Goal: Task Accomplishment & Management: Manage account settings

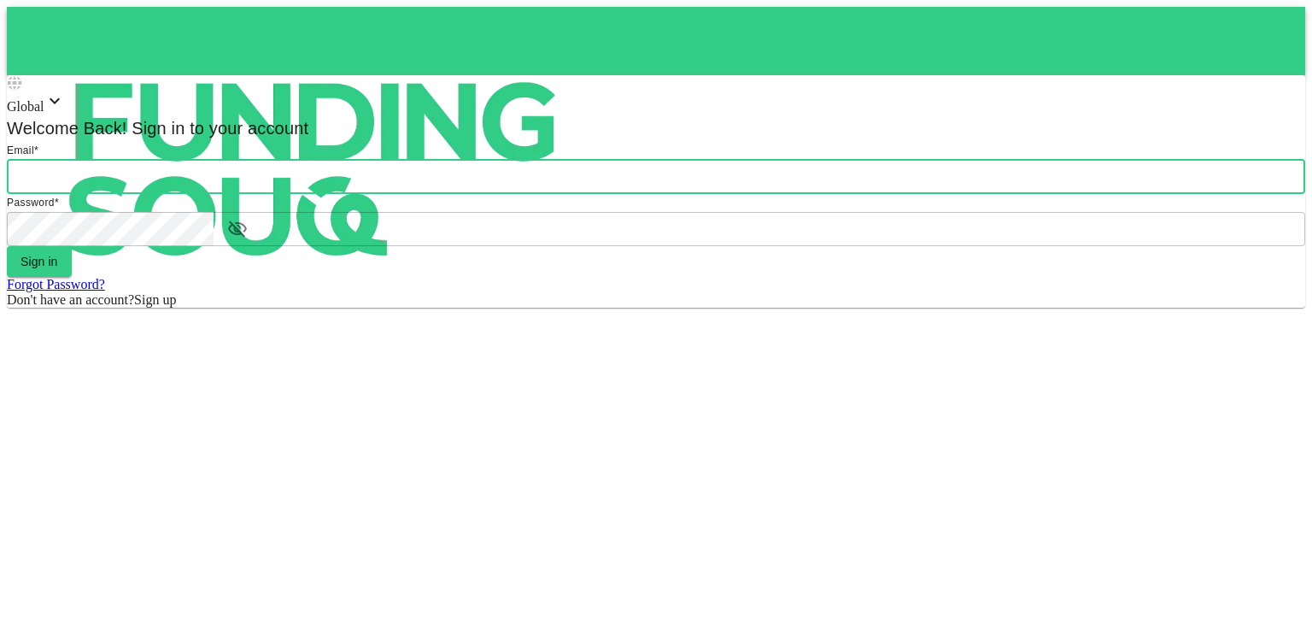
click at [571, 194] on input "email" at bounding box center [656, 177] width 1298 height 34
type input "[PERSON_NAME][EMAIL_ADDRESS][DOMAIN_NAME]"
click at [72, 277] on button "Sign in" at bounding box center [39, 261] width 65 height 31
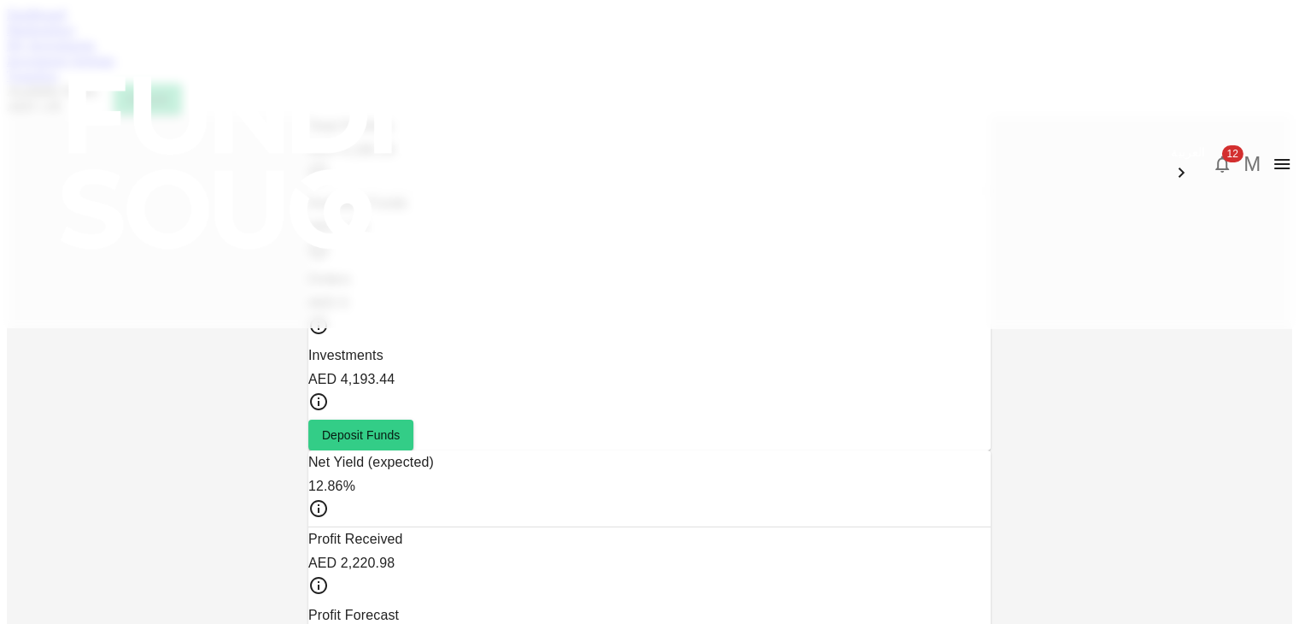
click at [1212, 154] on icon "button" at bounding box center [1222, 164] width 20 height 20
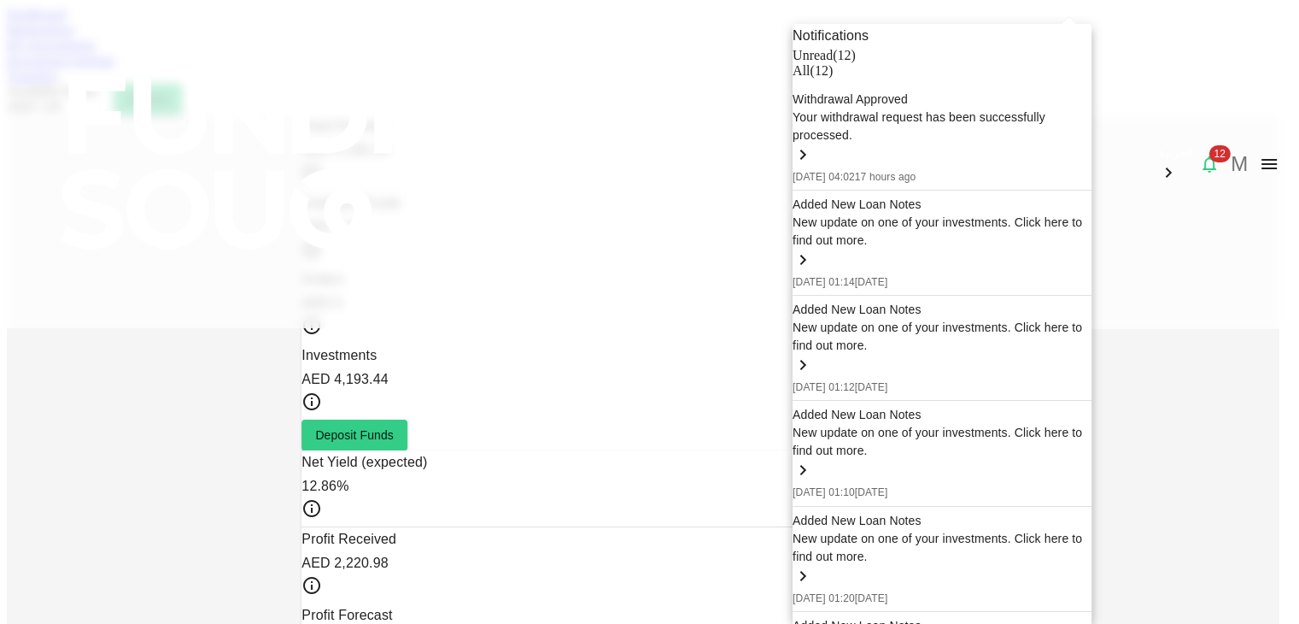
click at [985, 79] on div "All ( 12 )" at bounding box center [942, 70] width 299 height 15
click at [902, 63] on div "Unread ( 12 )" at bounding box center [942, 55] width 299 height 15
